Goal: Browse casually: Explore the website without a specific task or goal

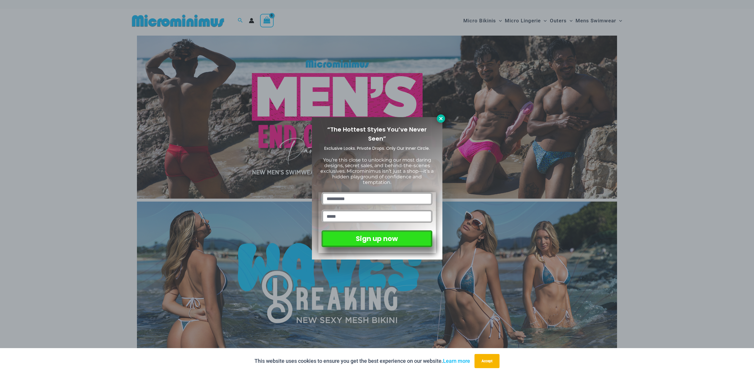
click at [438, 121] on icon at bounding box center [440, 118] width 5 height 5
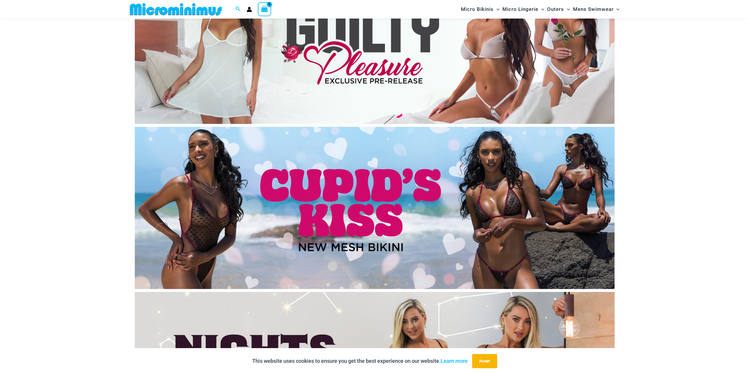
scroll to position [2262, 0]
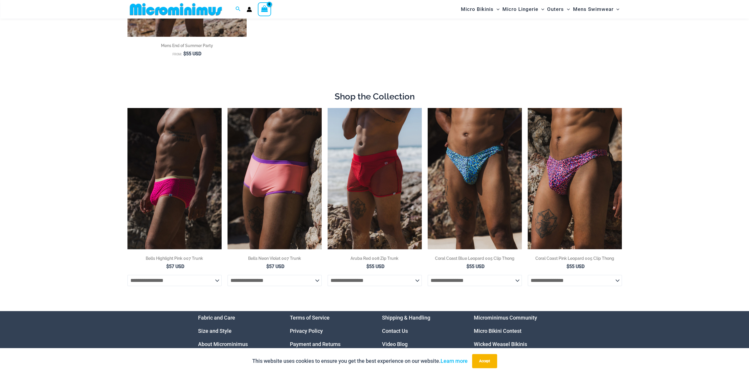
scroll to position [230, 0]
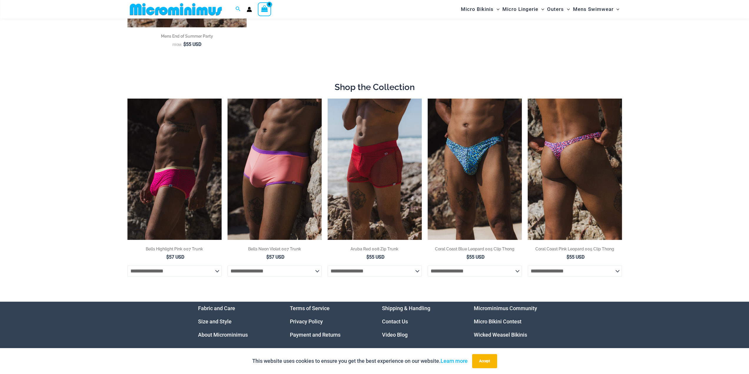
click at [557, 155] on img at bounding box center [575, 169] width 94 height 141
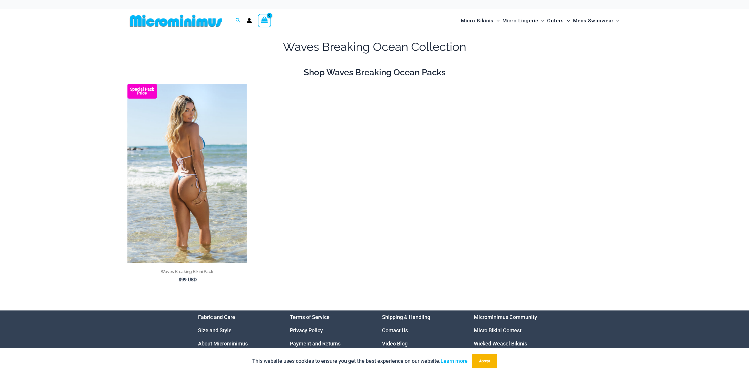
click at [200, 169] on img at bounding box center [186, 173] width 119 height 179
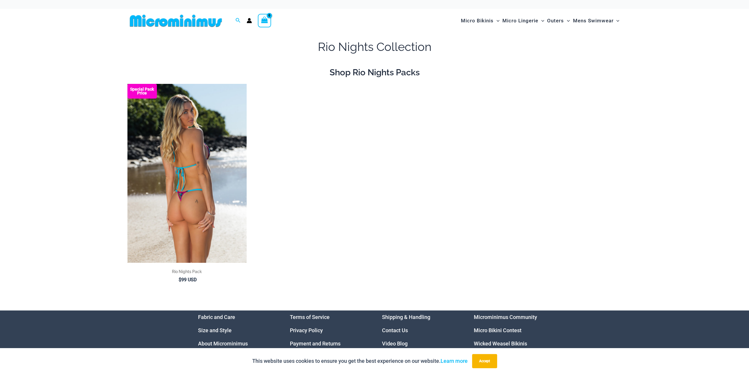
click at [172, 193] on img at bounding box center [186, 173] width 119 height 179
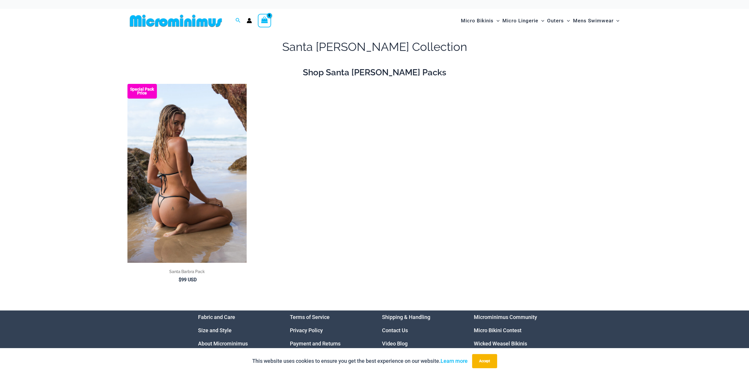
click at [178, 169] on img at bounding box center [186, 173] width 119 height 179
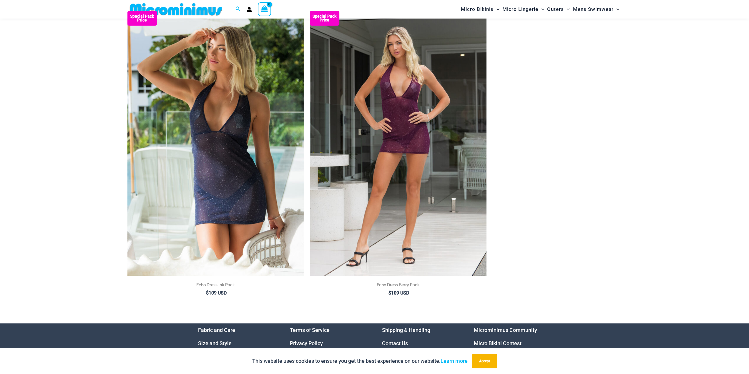
scroll to position [62, 0]
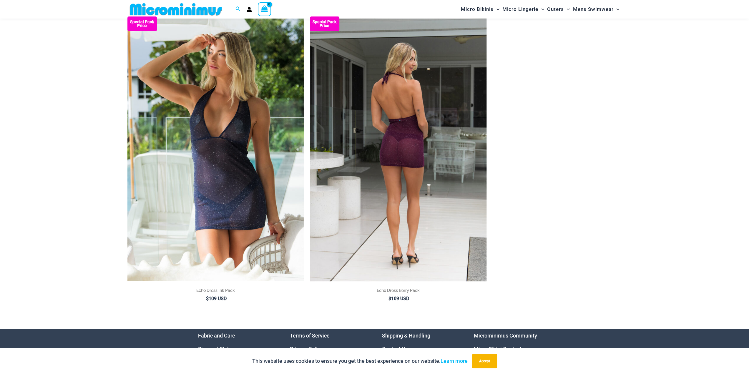
click at [359, 177] on img at bounding box center [398, 148] width 177 height 265
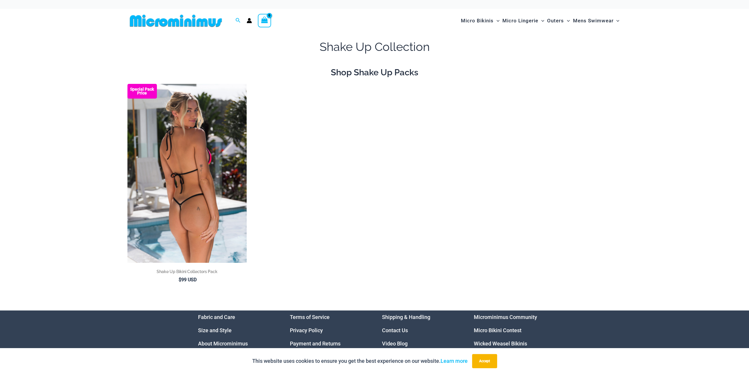
click at [190, 172] on img at bounding box center [186, 173] width 119 height 179
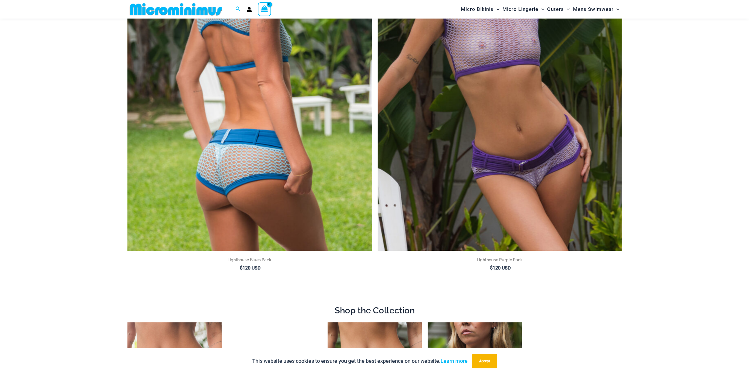
scroll to position [201, 0]
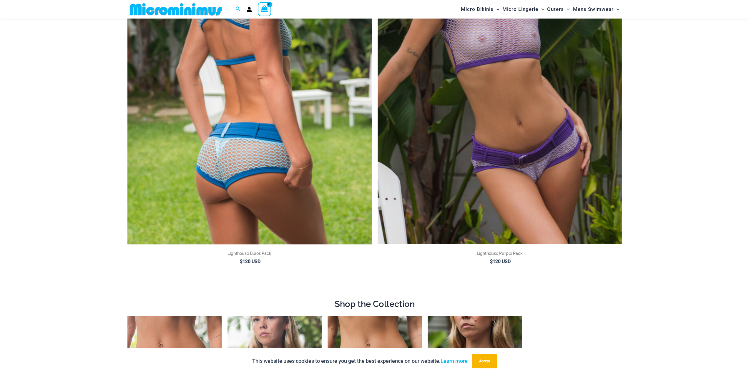
click at [331, 125] on img at bounding box center [249, 61] width 244 height 367
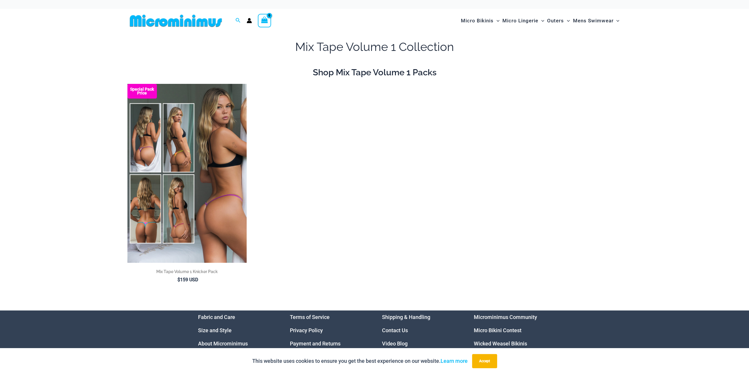
click at [191, 139] on img at bounding box center [186, 173] width 119 height 179
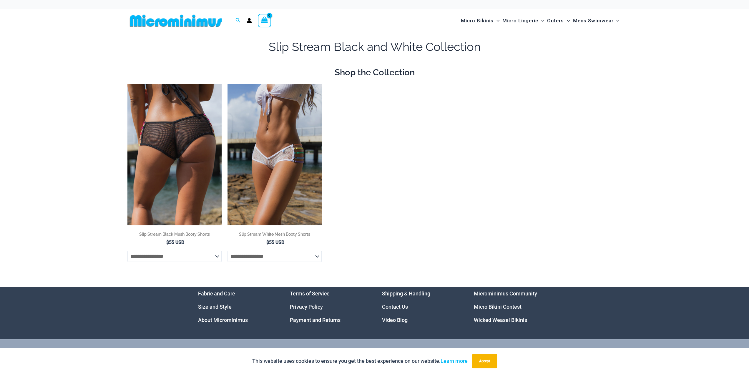
click at [182, 127] on img at bounding box center [174, 154] width 94 height 141
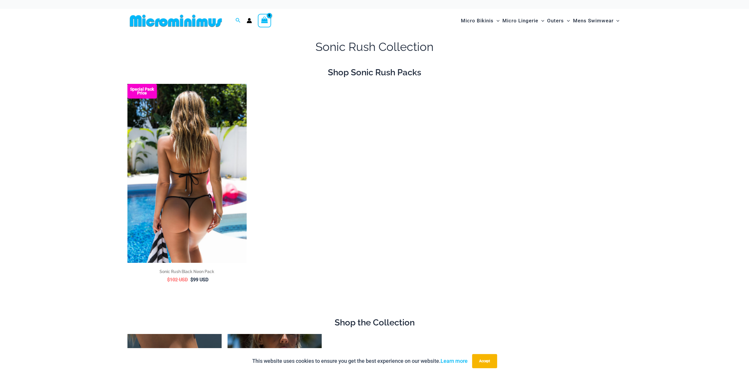
click at [188, 166] on img at bounding box center [186, 173] width 119 height 179
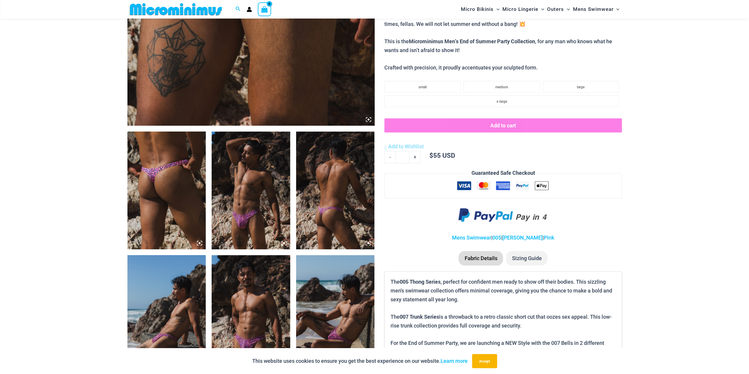
scroll to position [407, 0]
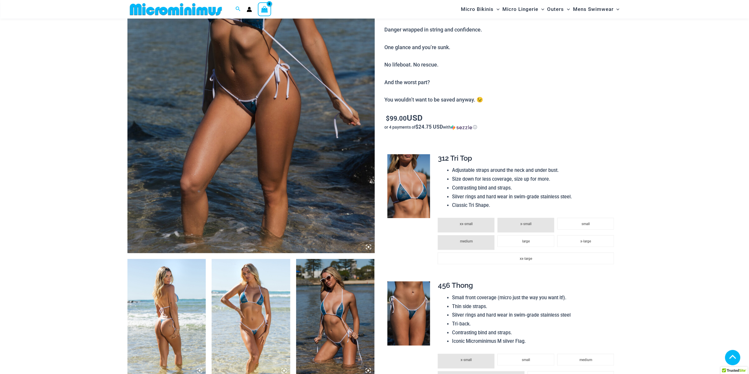
scroll to position [171, 0]
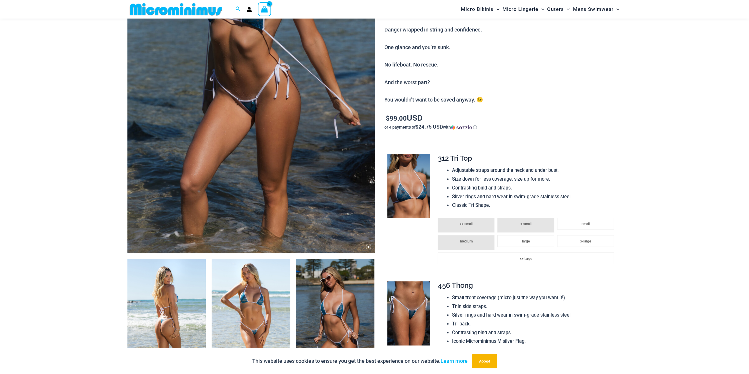
click at [261, 105] on img at bounding box center [250, 67] width 247 height 371
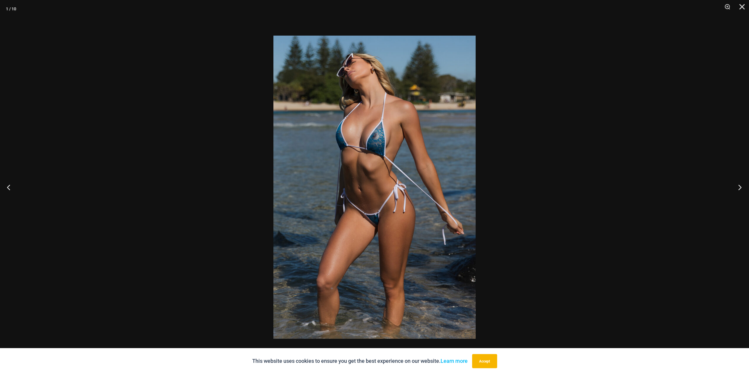
click at [744, 186] on button "Next" at bounding box center [738, 187] width 22 height 29
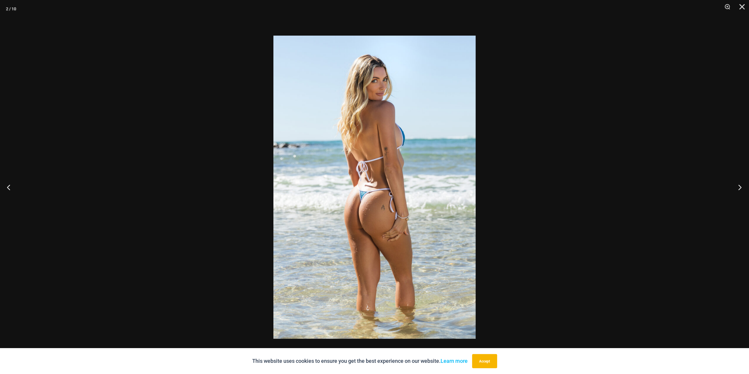
click at [742, 188] on button "Next" at bounding box center [738, 187] width 22 height 29
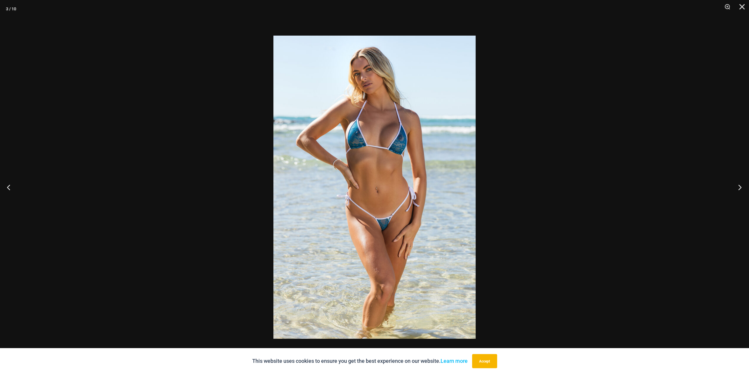
click at [742, 188] on button "Next" at bounding box center [738, 187] width 22 height 29
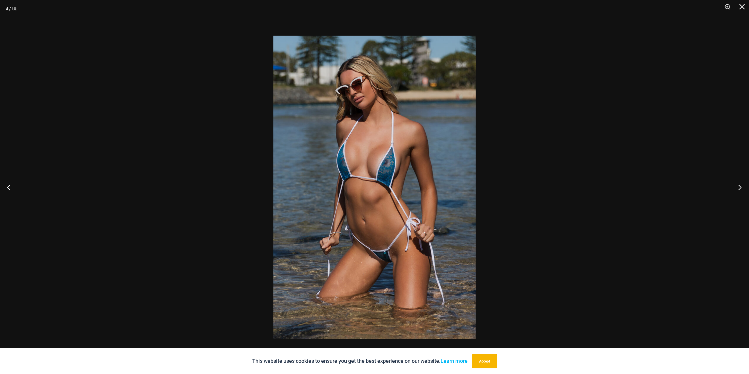
click at [742, 188] on button "Next" at bounding box center [738, 187] width 22 height 29
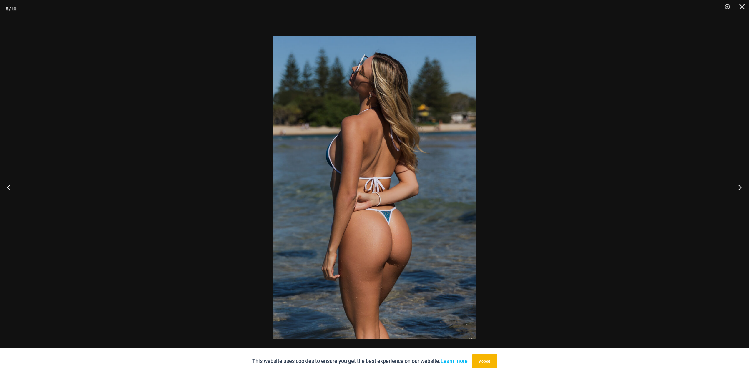
click at [742, 188] on button "Next" at bounding box center [738, 187] width 22 height 29
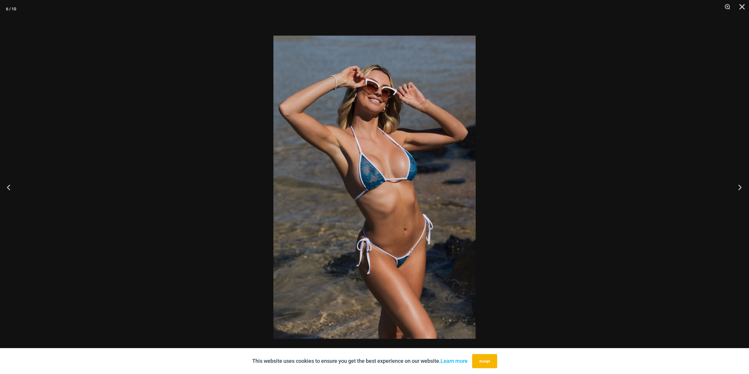
click at [742, 188] on button "Next" at bounding box center [738, 187] width 22 height 29
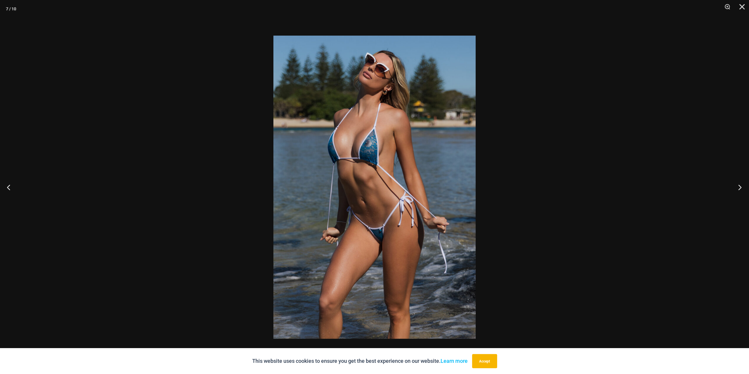
click at [742, 188] on button "Next" at bounding box center [738, 187] width 22 height 29
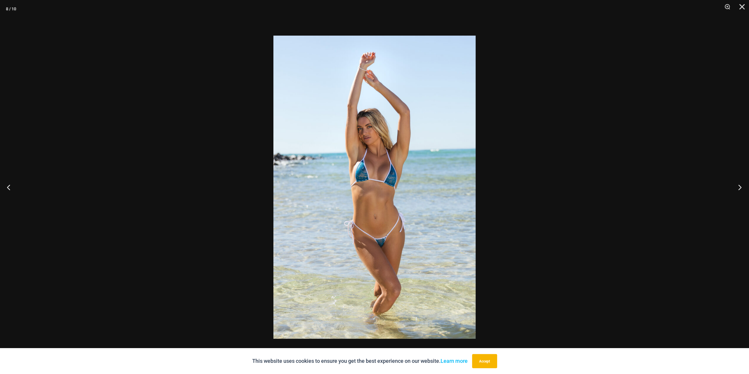
click at [742, 188] on button "Next" at bounding box center [738, 187] width 22 height 29
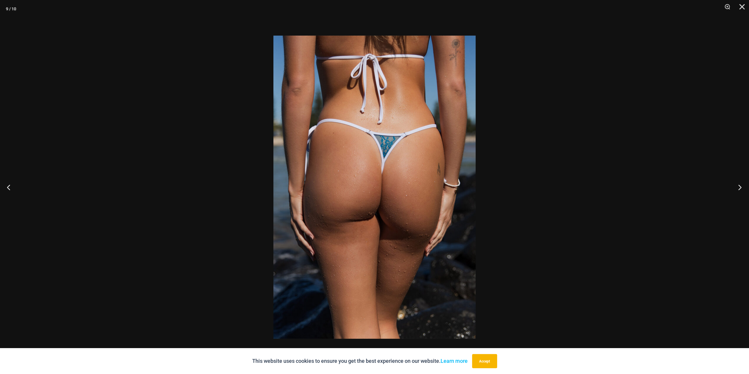
click at [742, 188] on button "Next" at bounding box center [738, 187] width 22 height 29
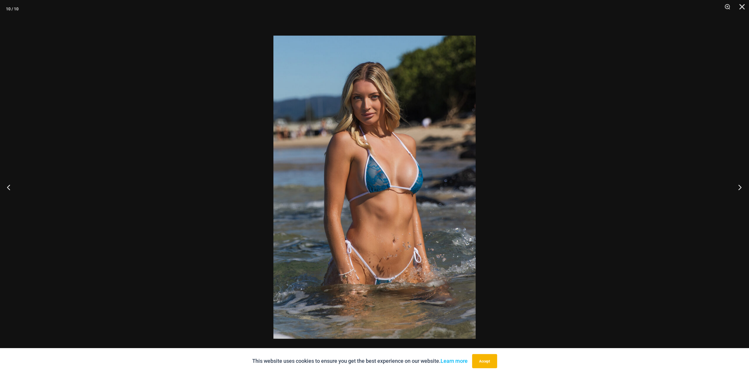
click at [742, 188] on button "Next" at bounding box center [738, 187] width 22 height 29
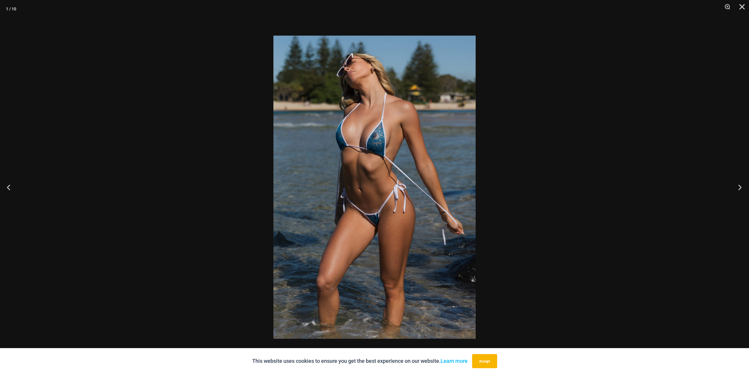
click at [741, 188] on button "Next" at bounding box center [738, 187] width 22 height 29
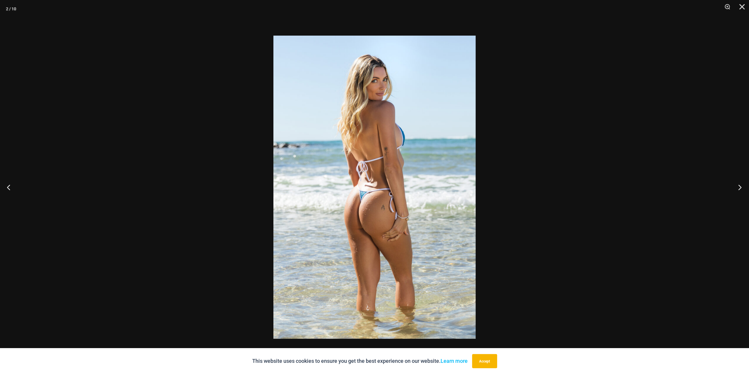
click at [741, 188] on button "Next" at bounding box center [738, 187] width 22 height 29
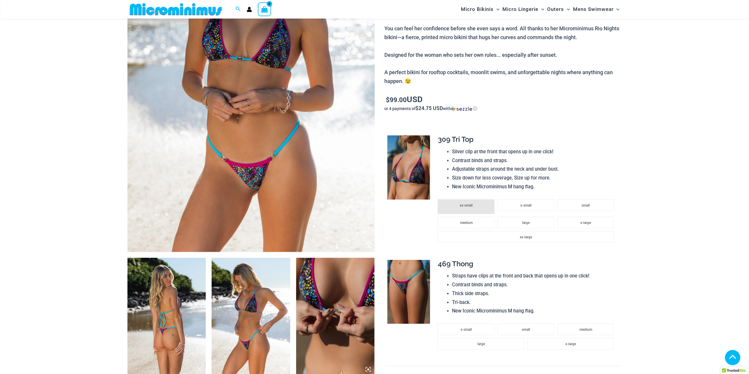
scroll to position [173, 0]
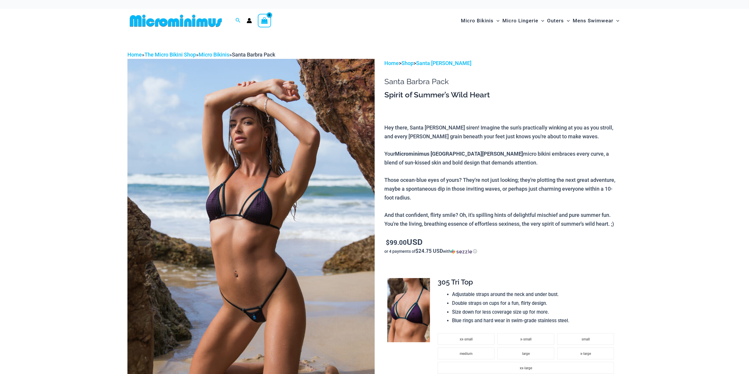
scroll to position [143, 0]
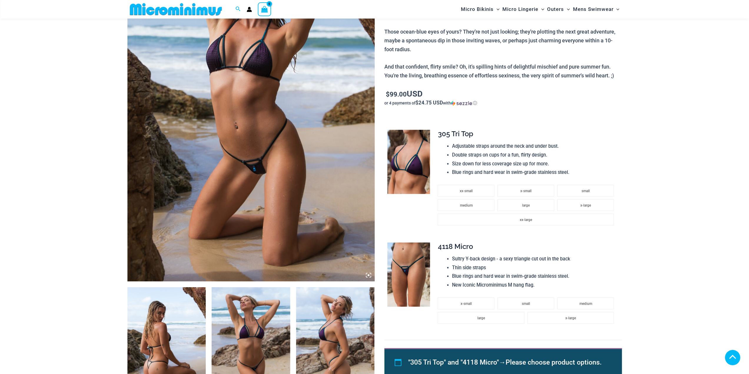
click at [251, 287] on img at bounding box center [251, 346] width 79 height 118
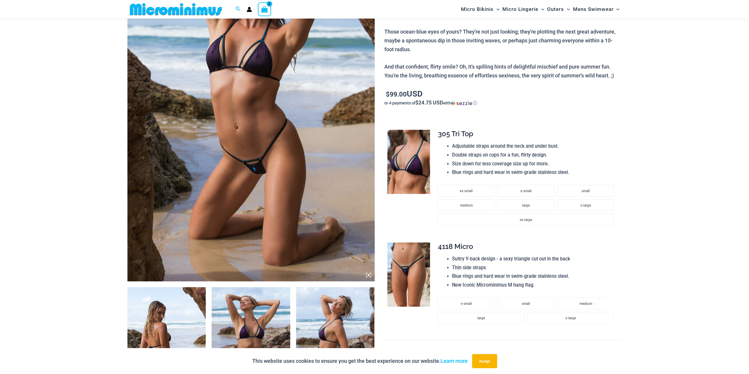
scroll to position [290, 0]
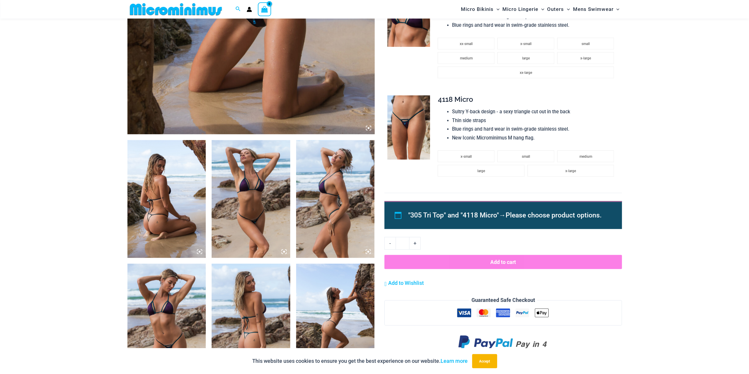
click at [246, 191] on img at bounding box center [251, 199] width 79 height 118
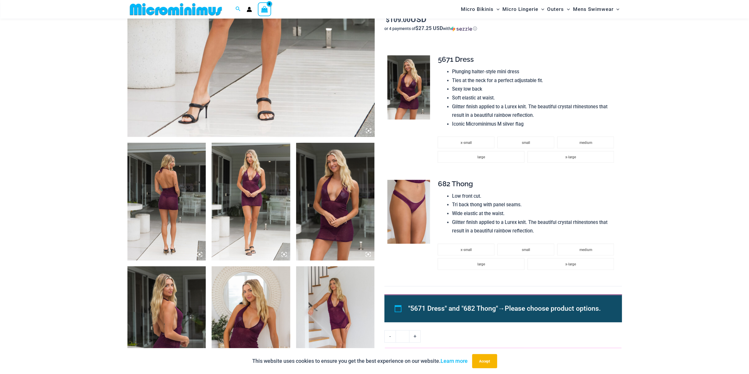
scroll to position [319, 0]
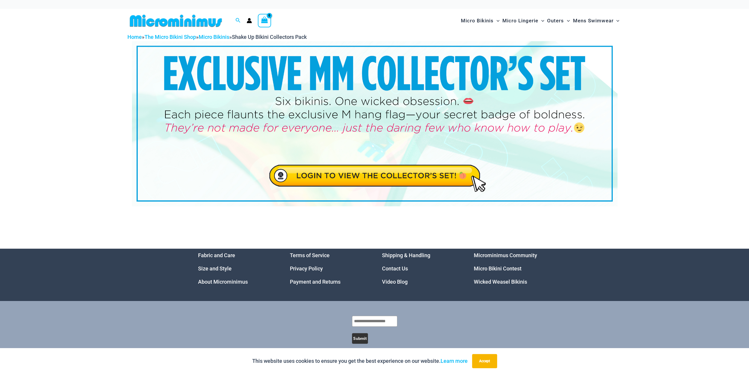
click at [66, 90] on div "Home » The Micro Bikini Shop » Micro Bikinis » Shake Up Bikini Collectors Pack" at bounding box center [374, 141] width 749 height 216
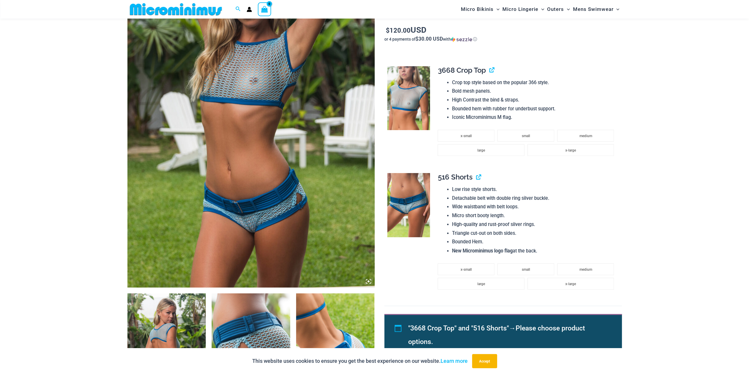
scroll to position [54, 0]
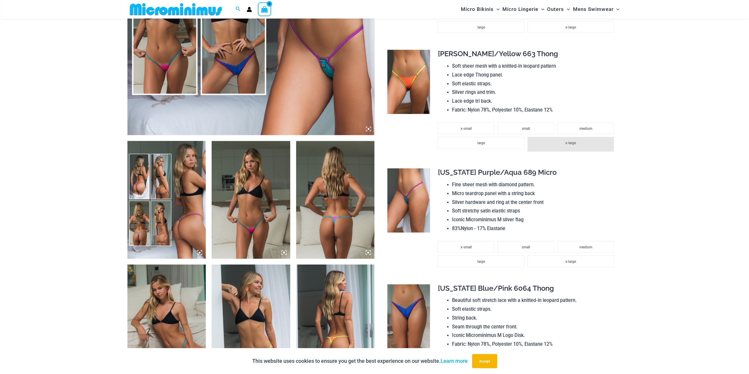
scroll to position [324, 0]
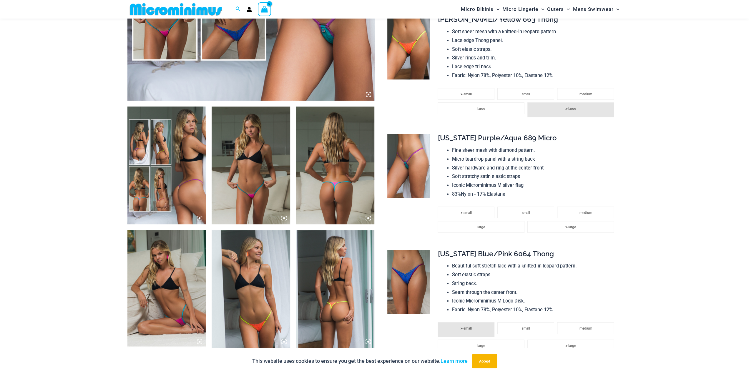
click at [153, 142] on img at bounding box center [166, 166] width 79 height 118
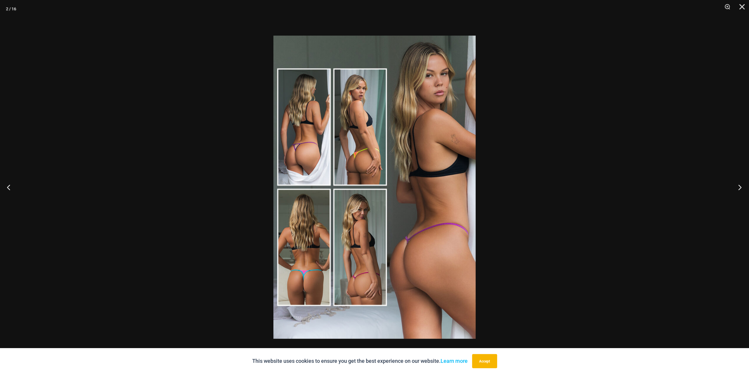
click at [738, 186] on button "Next" at bounding box center [738, 187] width 22 height 29
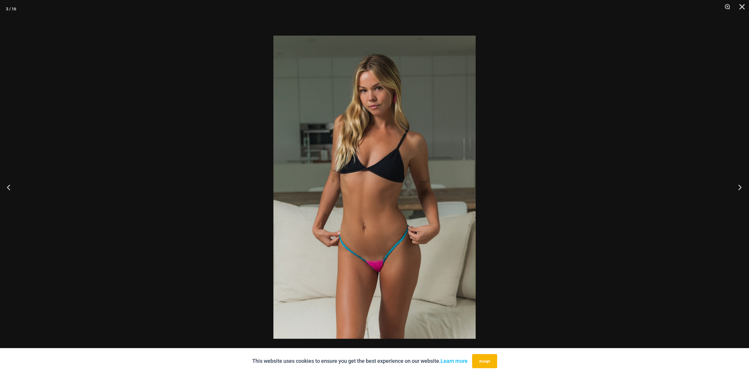
click at [738, 186] on button "Next" at bounding box center [738, 187] width 22 height 29
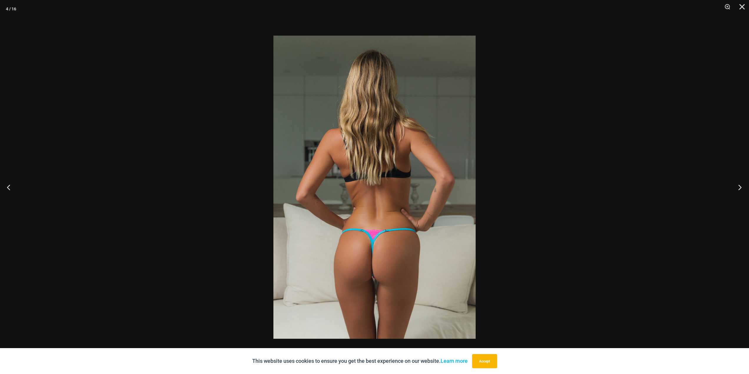
click at [738, 186] on button "Next" at bounding box center [738, 187] width 22 height 29
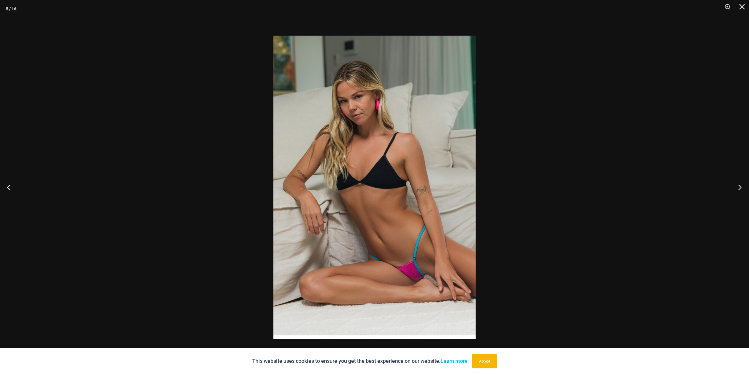
click at [738, 186] on button "Next" at bounding box center [738, 187] width 22 height 29
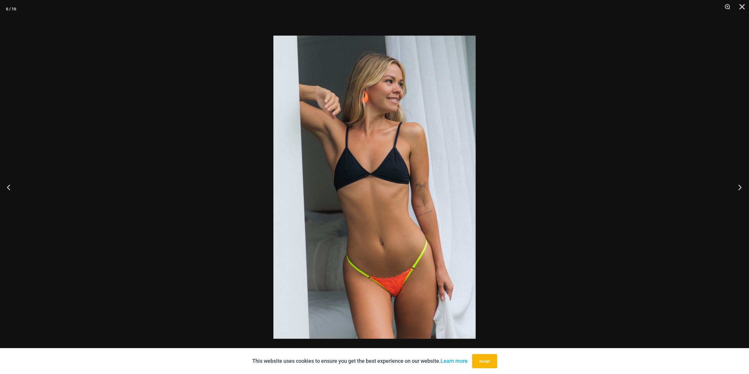
click at [738, 186] on button "Next" at bounding box center [738, 187] width 22 height 29
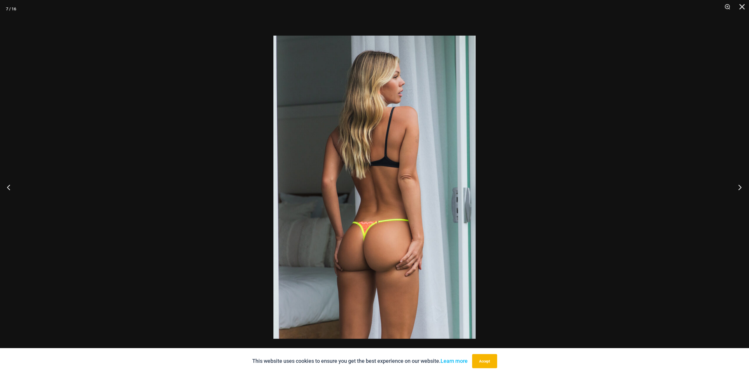
click at [738, 186] on button "Next" at bounding box center [738, 187] width 22 height 29
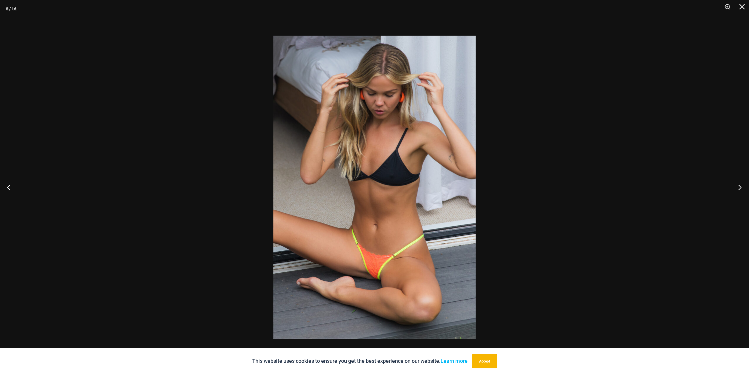
click at [738, 186] on button "Next" at bounding box center [738, 187] width 22 height 29
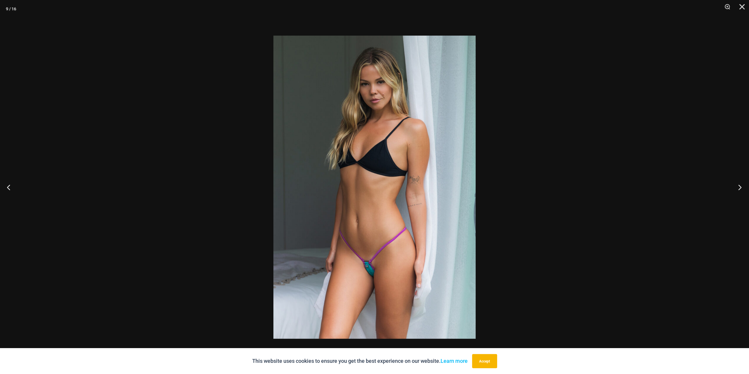
click at [738, 186] on button "Next" at bounding box center [738, 187] width 22 height 29
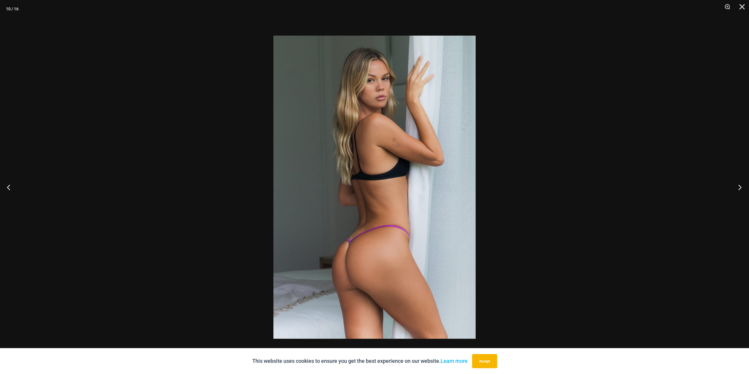
click at [738, 186] on button "Next" at bounding box center [738, 187] width 22 height 29
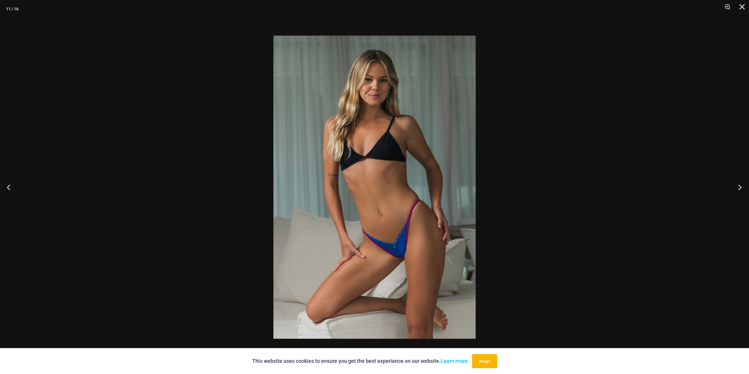
click at [738, 186] on button "Next" at bounding box center [738, 187] width 22 height 29
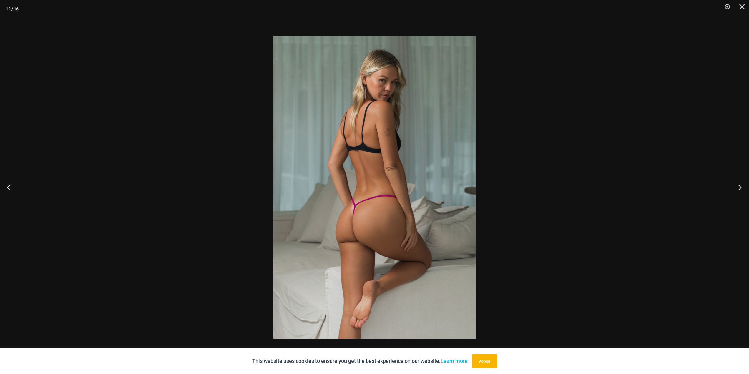
click at [738, 186] on button "Next" at bounding box center [738, 187] width 22 height 29
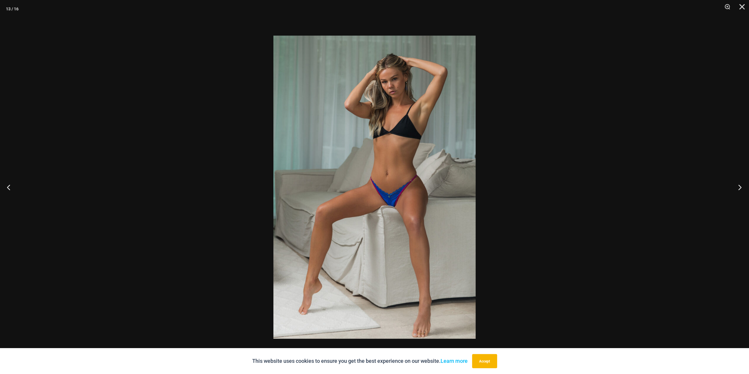
click at [738, 186] on button "Next" at bounding box center [738, 187] width 22 height 29
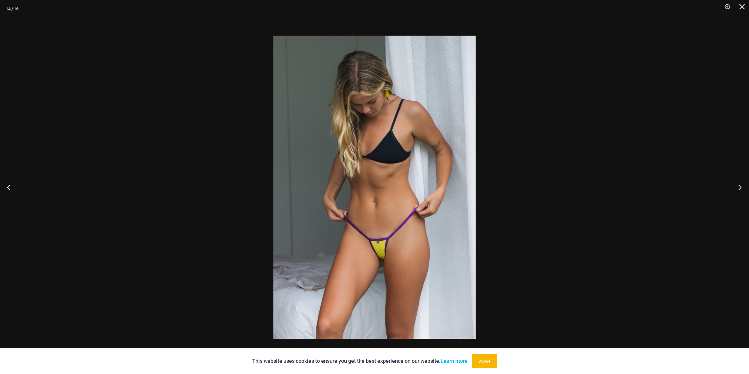
click at [738, 186] on button "Next" at bounding box center [738, 187] width 22 height 29
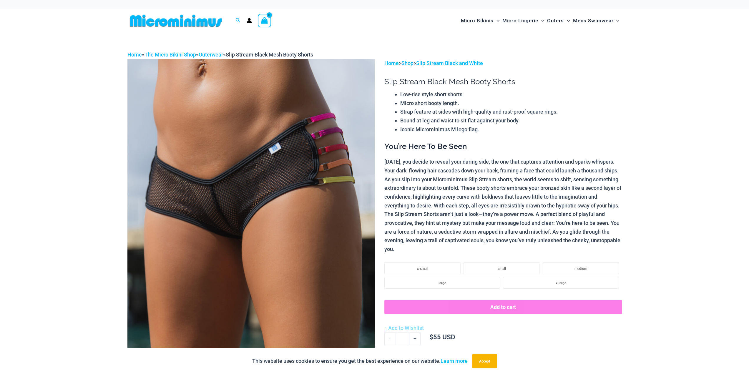
click at [256, 196] on img at bounding box center [250, 244] width 247 height 371
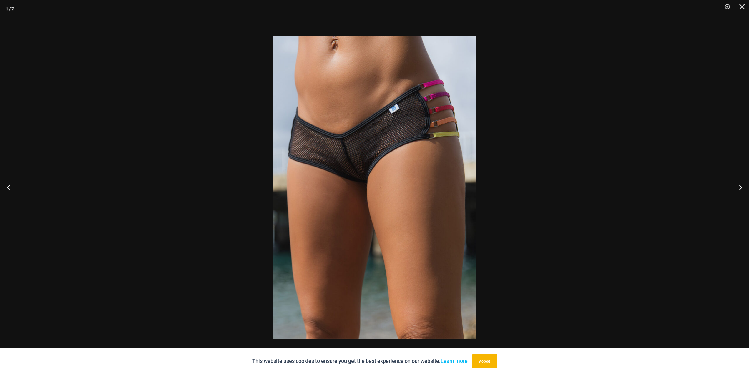
click at [256, 196] on div at bounding box center [374, 187] width 749 height 374
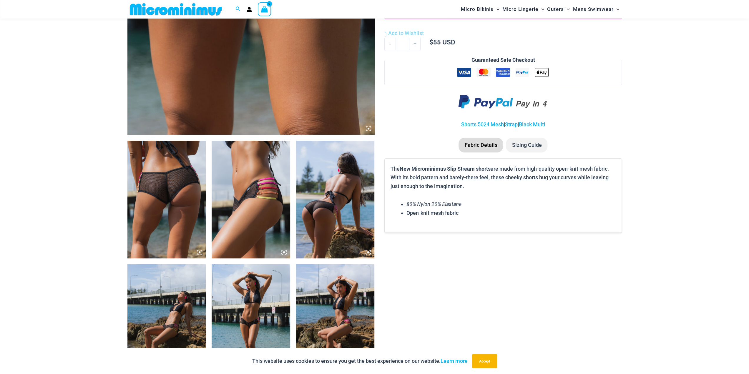
scroll to position [378, 0]
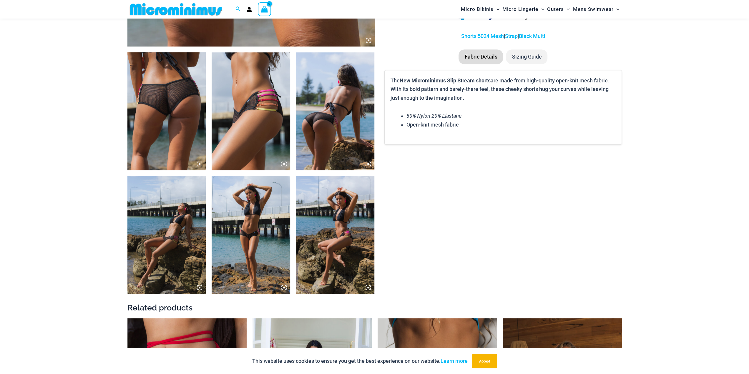
click at [151, 100] on img at bounding box center [166, 111] width 79 height 118
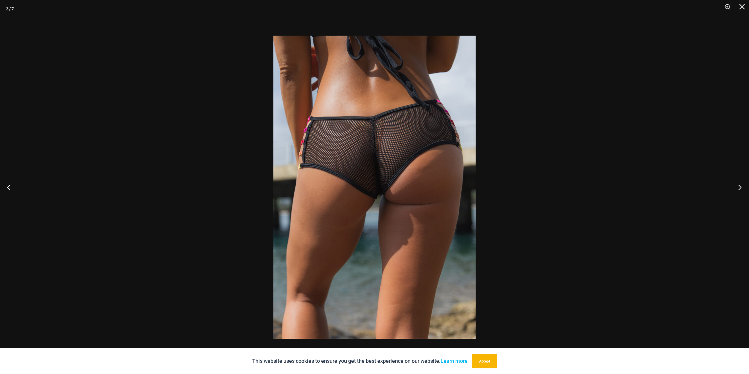
click at [739, 187] on button "Next" at bounding box center [738, 187] width 22 height 29
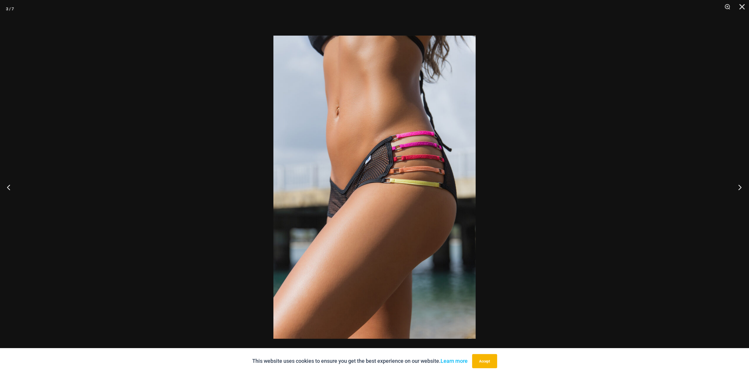
click at [739, 187] on button "Next" at bounding box center [738, 187] width 22 height 29
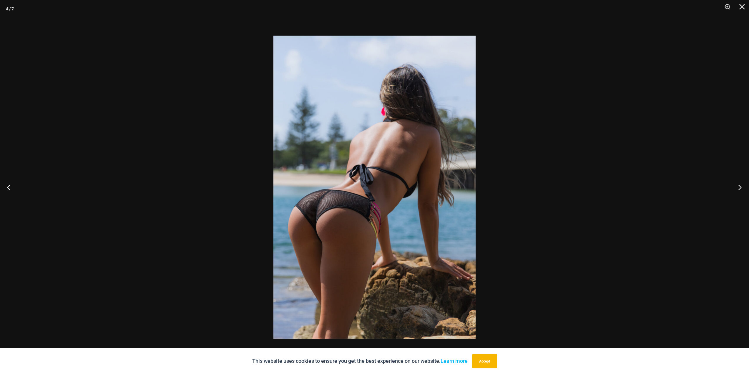
click at [739, 187] on button "Next" at bounding box center [738, 187] width 22 height 29
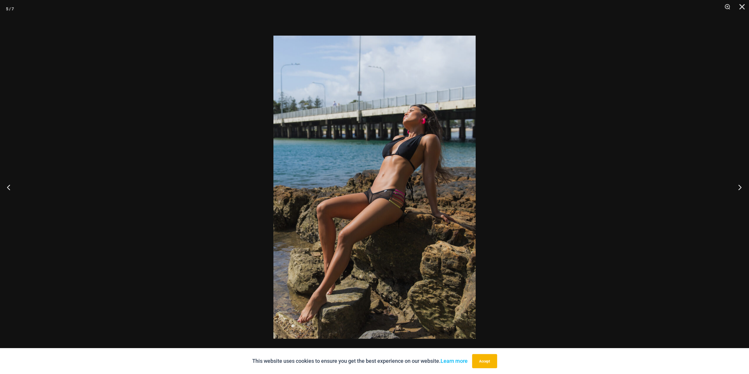
click at [739, 187] on button "Next" at bounding box center [738, 187] width 22 height 29
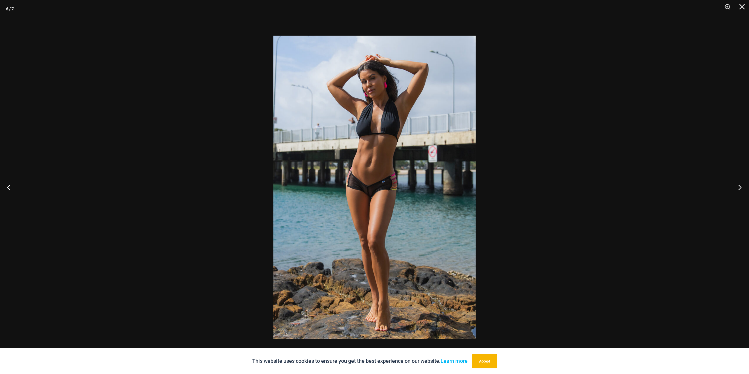
click at [739, 187] on button "Next" at bounding box center [738, 187] width 22 height 29
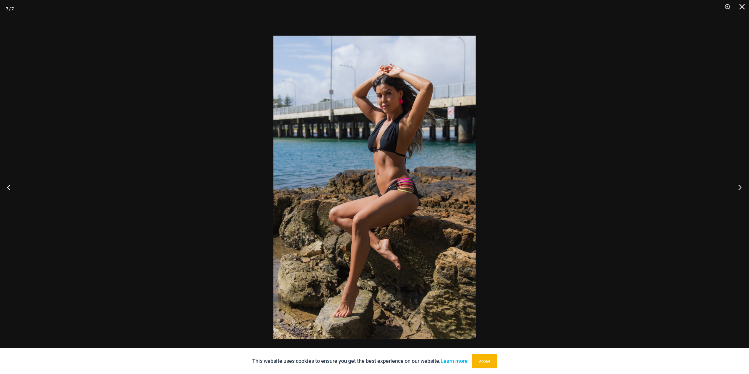
click at [739, 187] on button "Next" at bounding box center [738, 187] width 22 height 29
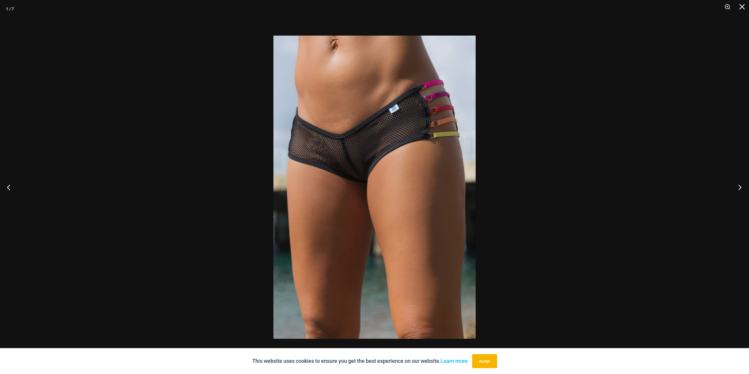
click at [739, 187] on button "Next" at bounding box center [738, 187] width 22 height 29
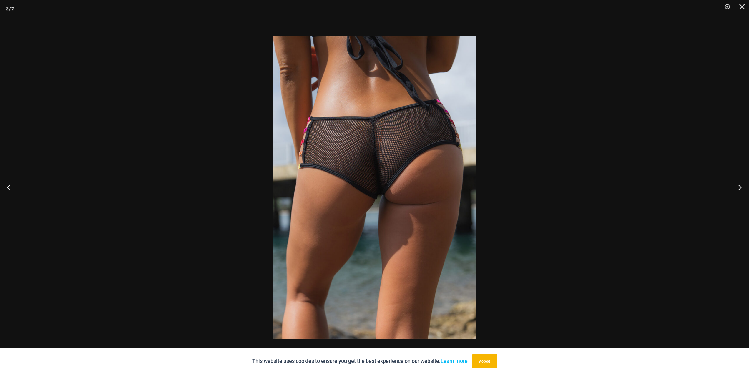
click at [739, 187] on button "Next" at bounding box center [738, 187] width 22 height 29
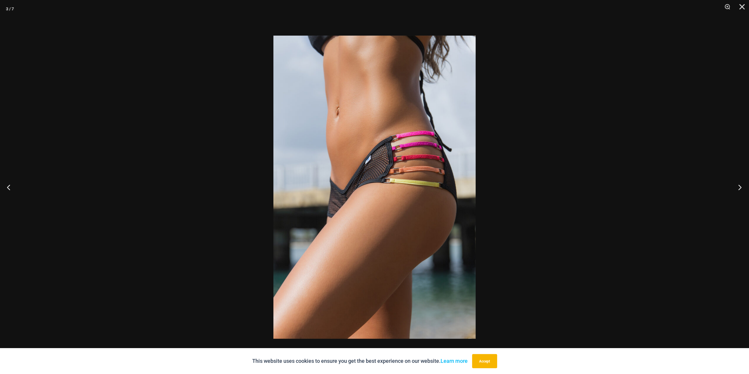
click at [739, 187] on button "Next" at bounding box center [738, 187] width 22 height 29
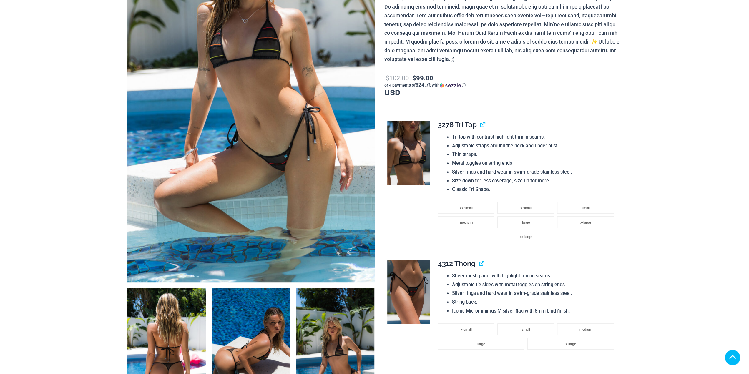
scroll to position [170, 0]
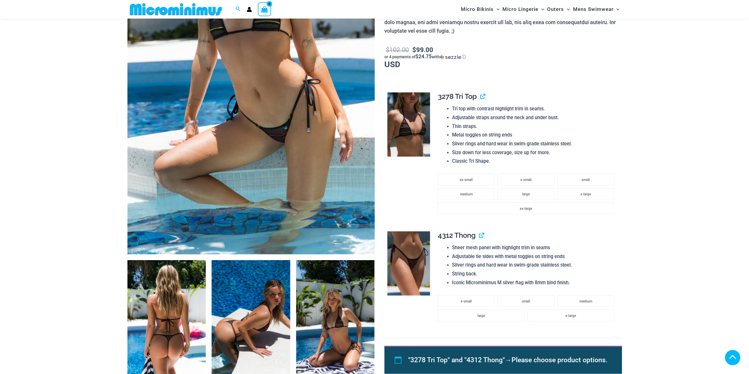
click at [248, 146] on img at bounding box center [250, 68] width 247 height 371
click at [177, 287] on img at bounding box center [166, 319] width 79 height 118
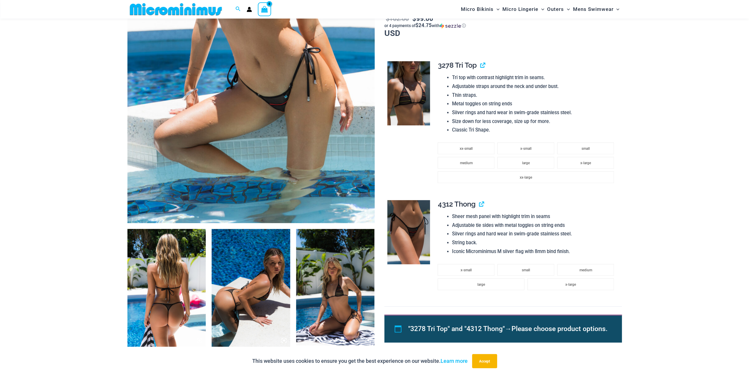
click at [166, 267] on img at bounding box center [166, 288] width 79 height 118
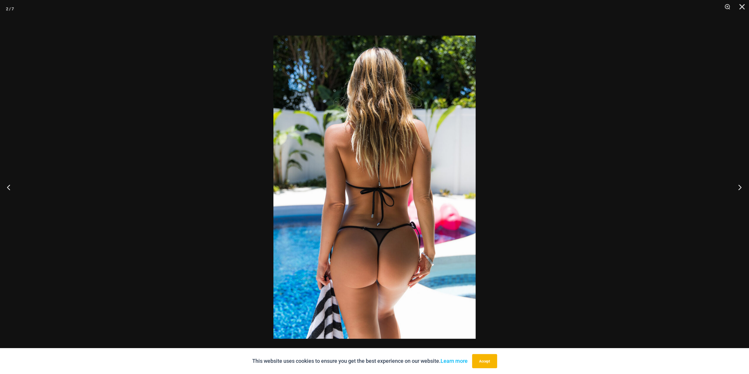
click at [742, 189] on button "Next" at bounding box center [738, 187] width 22 height 29
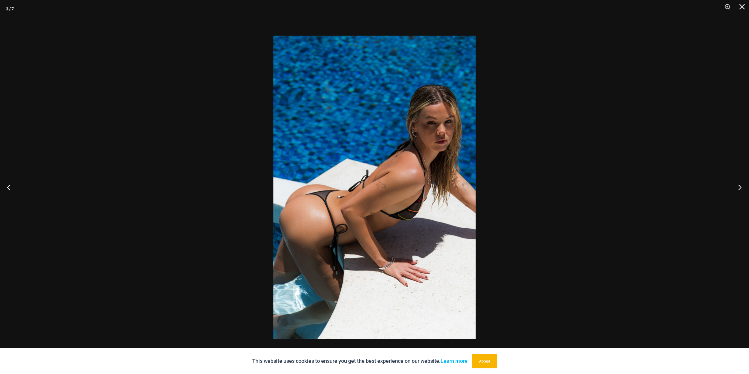
click at [742, 189] on button "Next" at bounding box center [738, 187] width 22 height 29
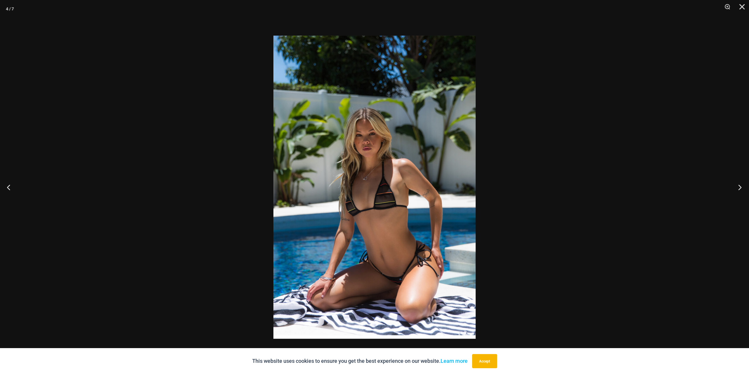
click at [742, 189] on button "Next" at bounding box center [738, 187] width 22 height 29
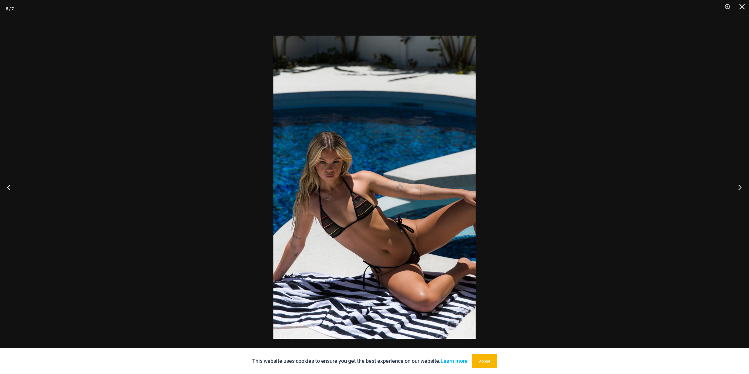
click at [742, 189] on button "Next" at bounding box center [738, 187] width 22 height 29
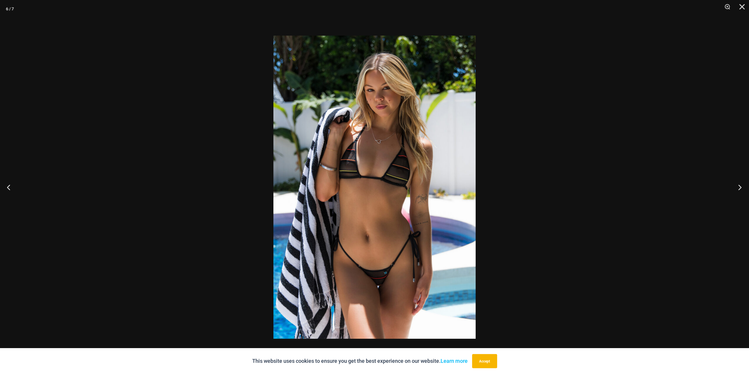
click at [742, 189] on button "Next" at bounding box center [738, 187] width 22 height 29
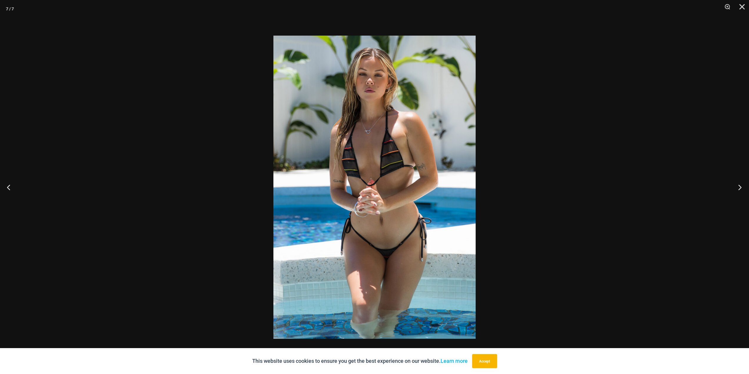
click at [742, 189] on button "Next" at bounding box center [738, 187] width 22 height 29
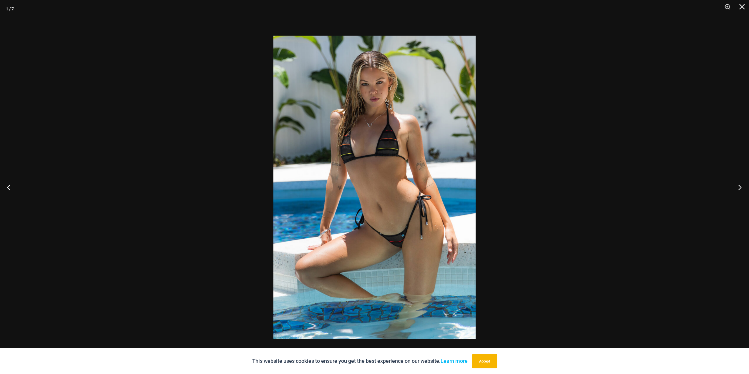
click at [742, 189] on button "Next" at bounding box center [738, 187] width 22 height 29
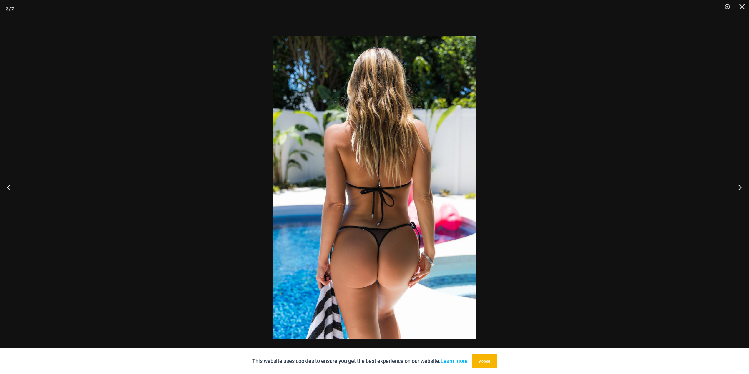
click at [742, 189] on button "Next" at bounding box center [738, 187] width 22 height 29
